Goal: Navigation & Orientation: Find specific page/section

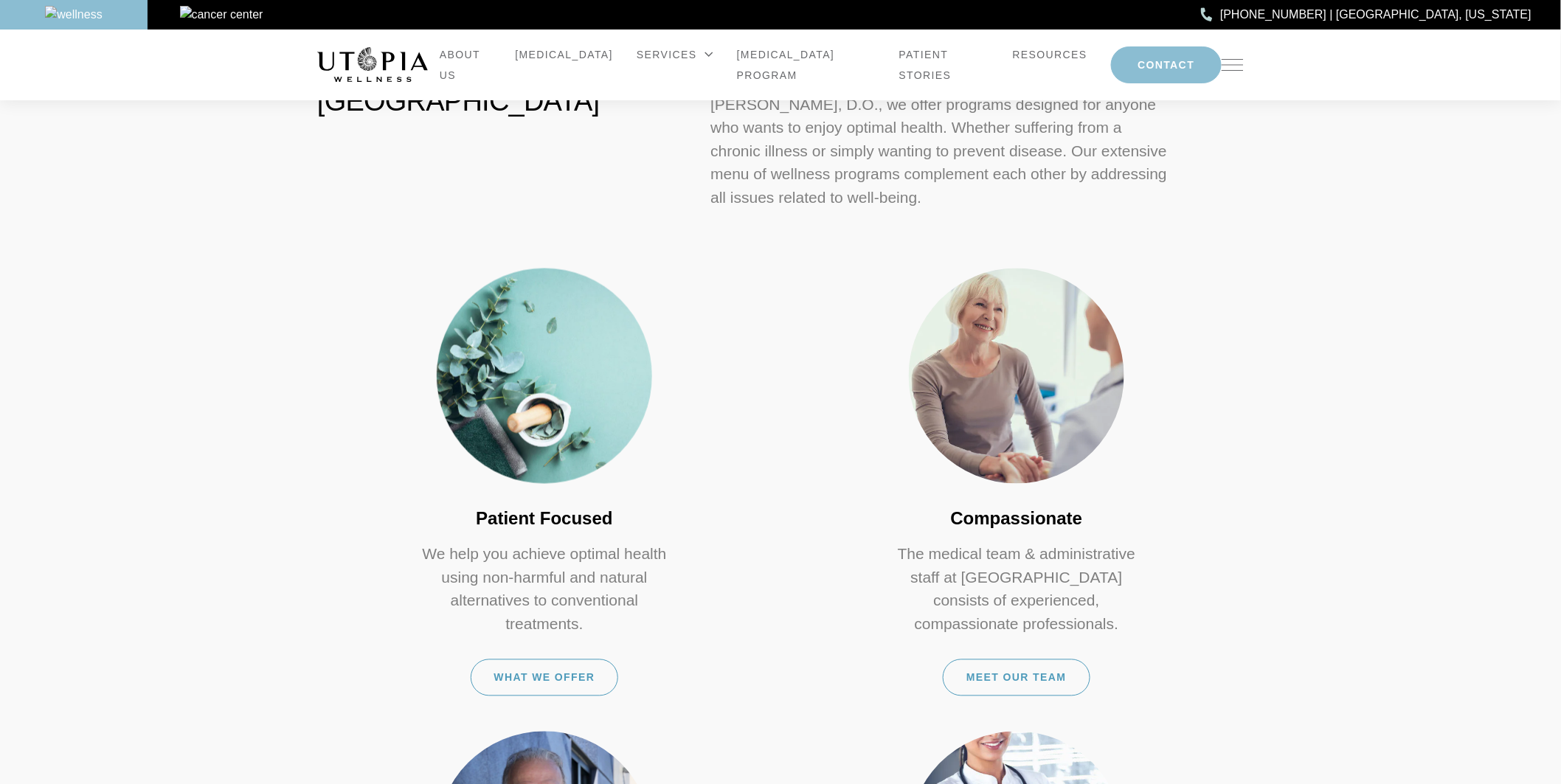
scroll to position [820, 0]
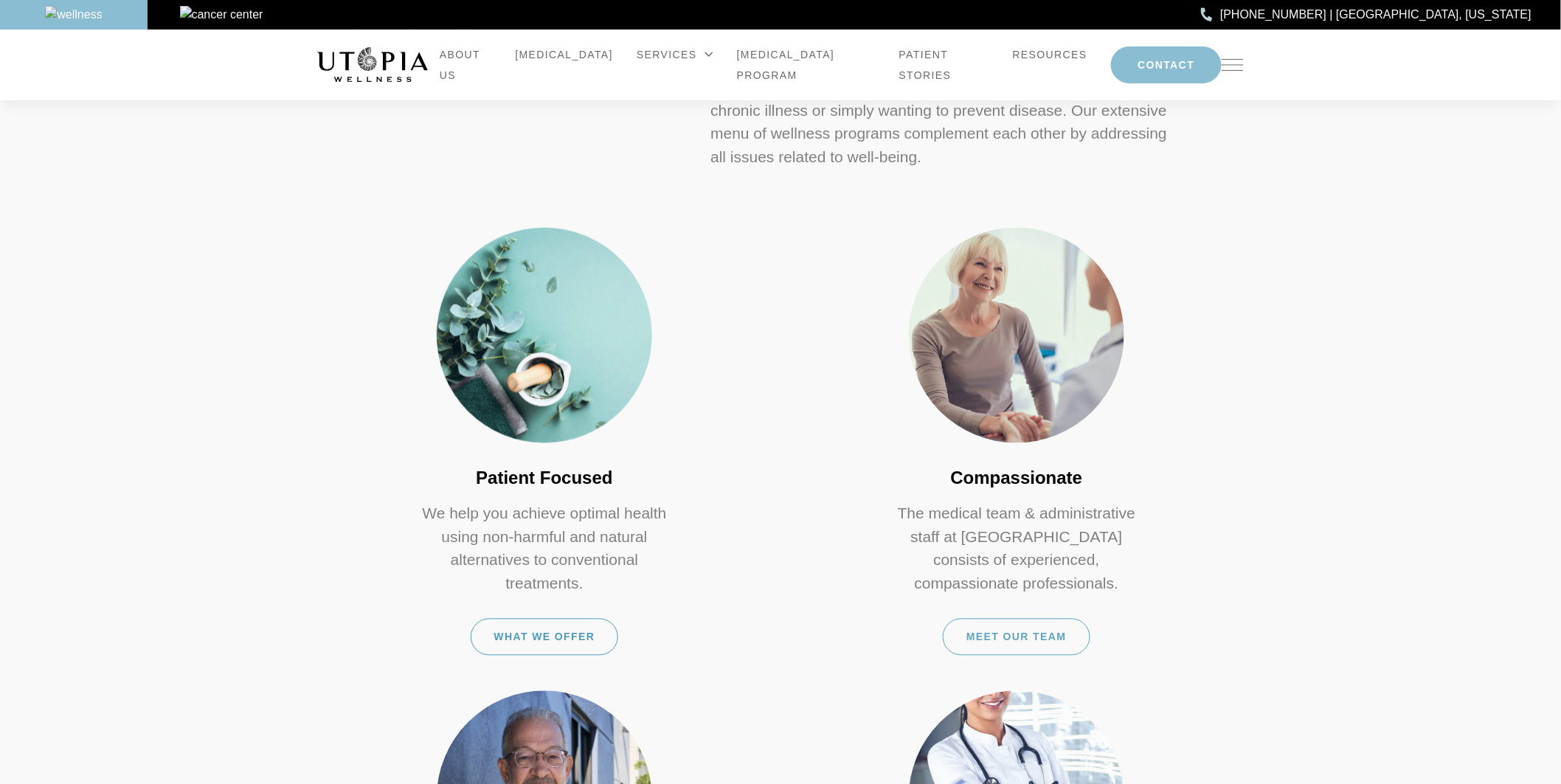
click at [1026, 619] on div "Meet Our Team" at bounding box center [1016, 637] width 148 height 37
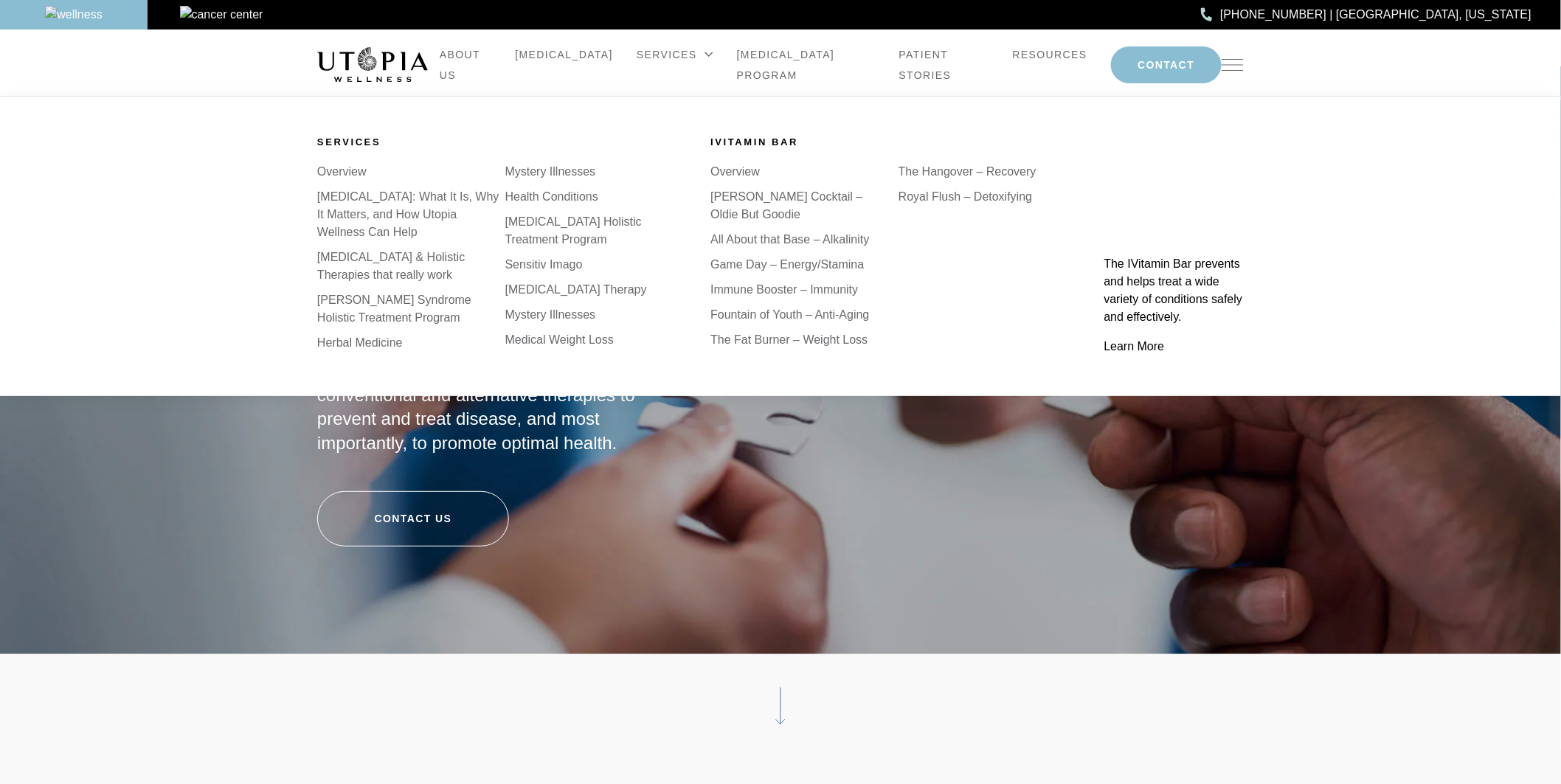
click at [569, 203] on link "Health Conditions" at bounding box center [552, 196] width 93 height 13
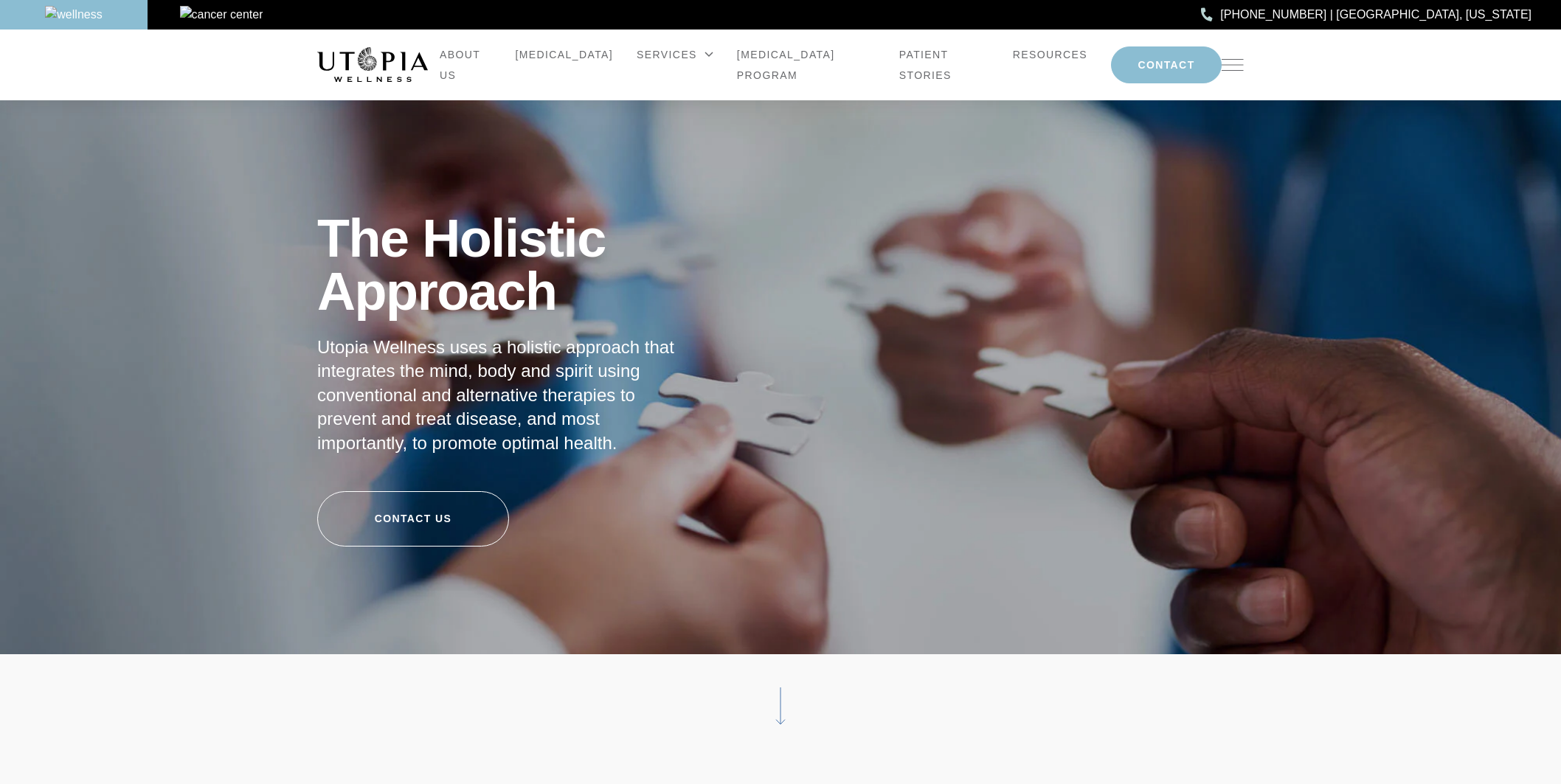
click at [0, 0] on link "Health Conditions" at bounding box center [0, 0] width 0 height 0
click at [474, 60] on link "ABOUT US" at bounding box center [465, 65] width 51 height 42
